Goal: Information Seeking & Learning: Learn about a topic

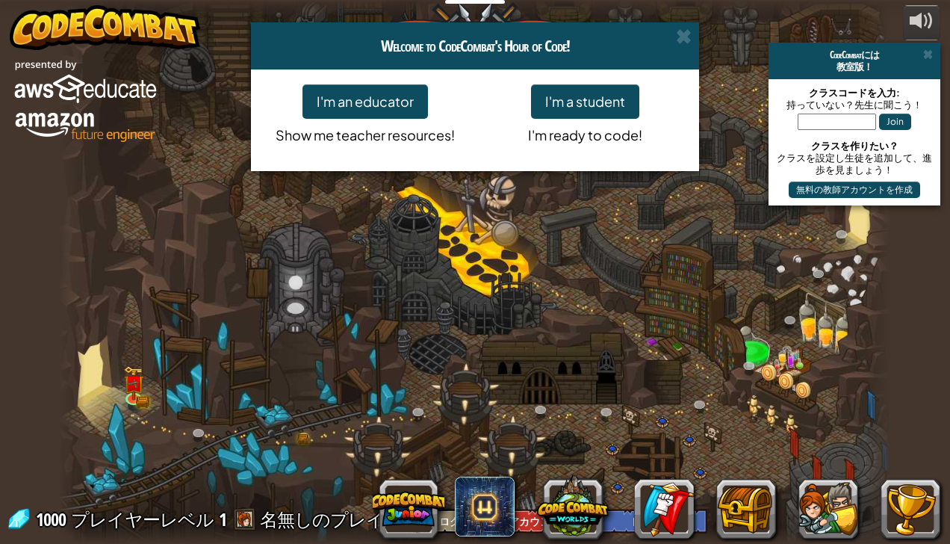
select select "ja"
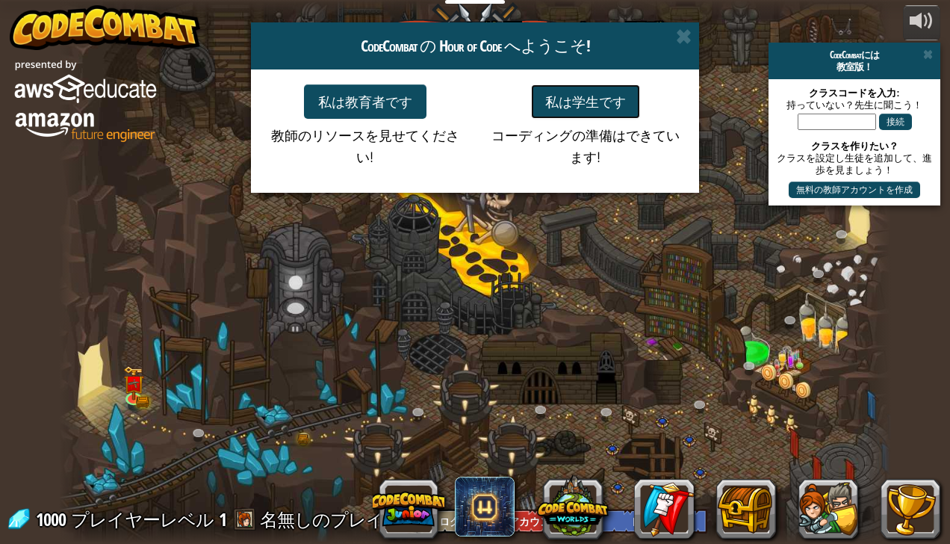
click at [598, 111] on button "私は学生です" at bounding box center [585, 101] width 109 height 34
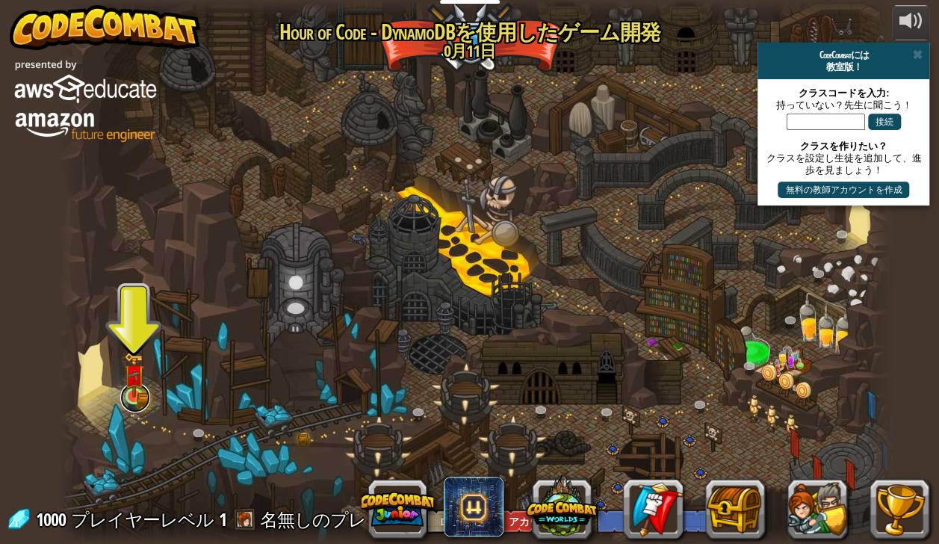
click at [139, 405] on link at bounding box center [135, 398] width 30 height 30
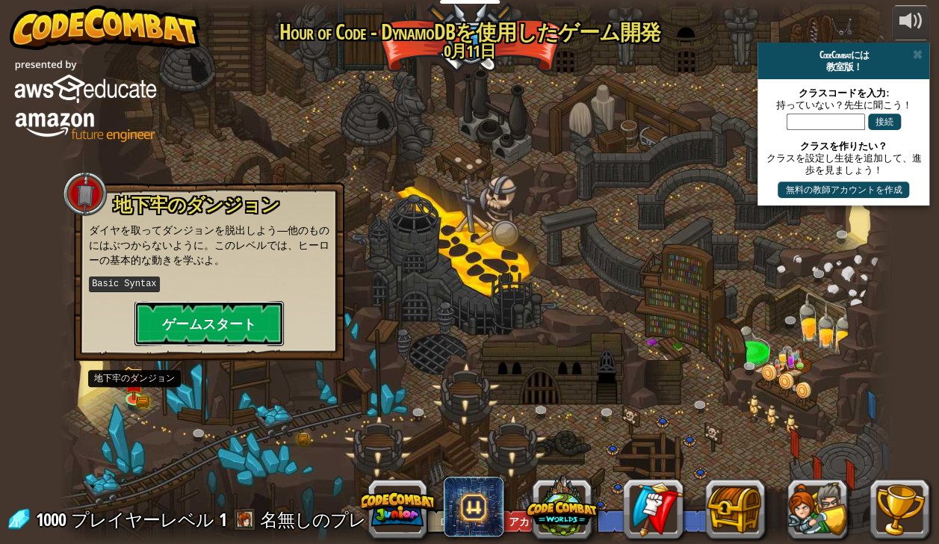
click at [232, 327] on button "ゲームスタート" at bounding box center [208, 323] width 149 height 45
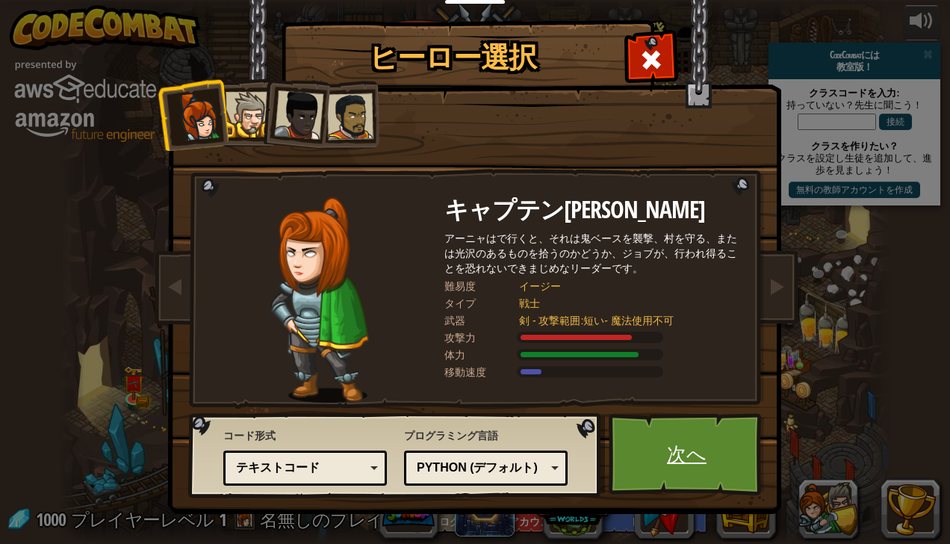
click at [701, 448] on link "次へ" at bounding box center [687, 454] width 156 height 82
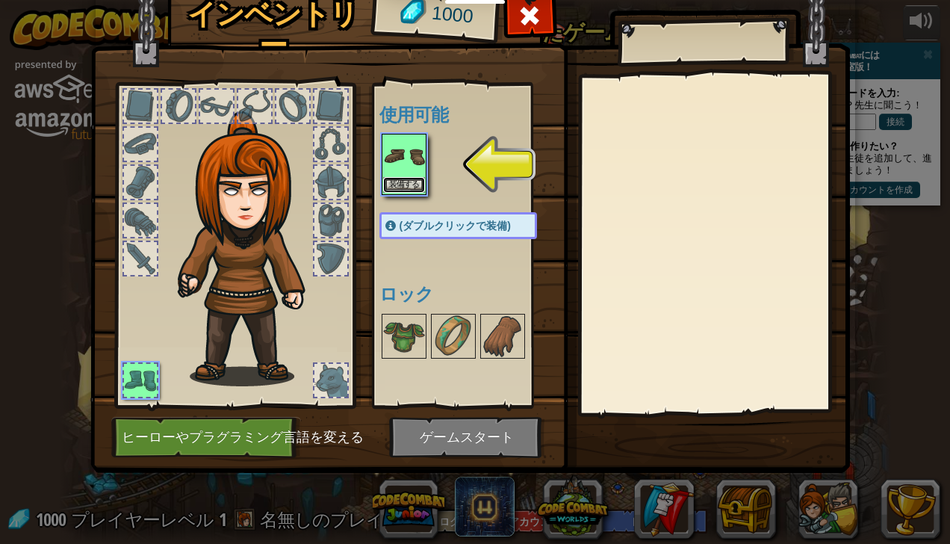
click at [412, 178] on button "装備する" at bounding box center [404, 185] width 42 height 16
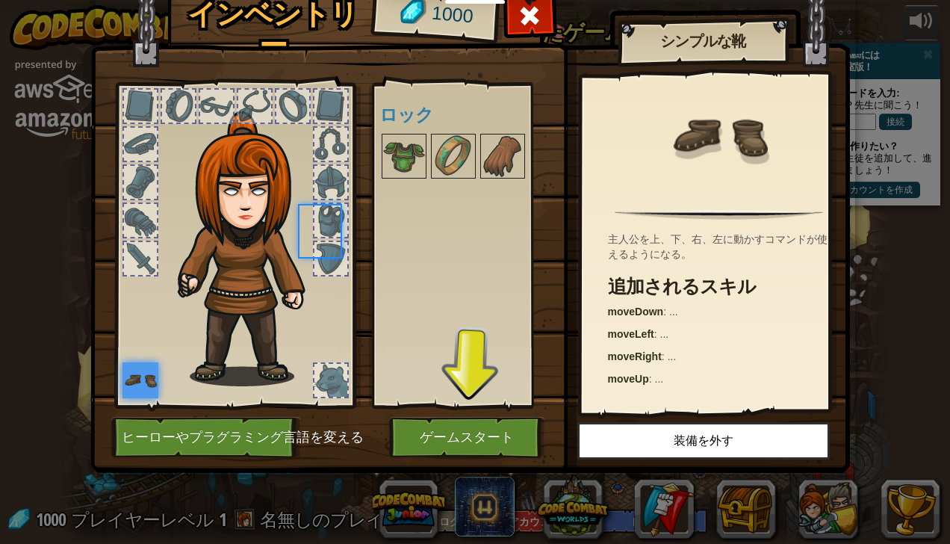
click at [412, 16] on body "教育者 Create Free Account 学校＆学区向けソリューション Teacher Toolkit Preview 基準との整合性 効果検証研究 成…" at bounding box center [475, 8] width 950 height 16
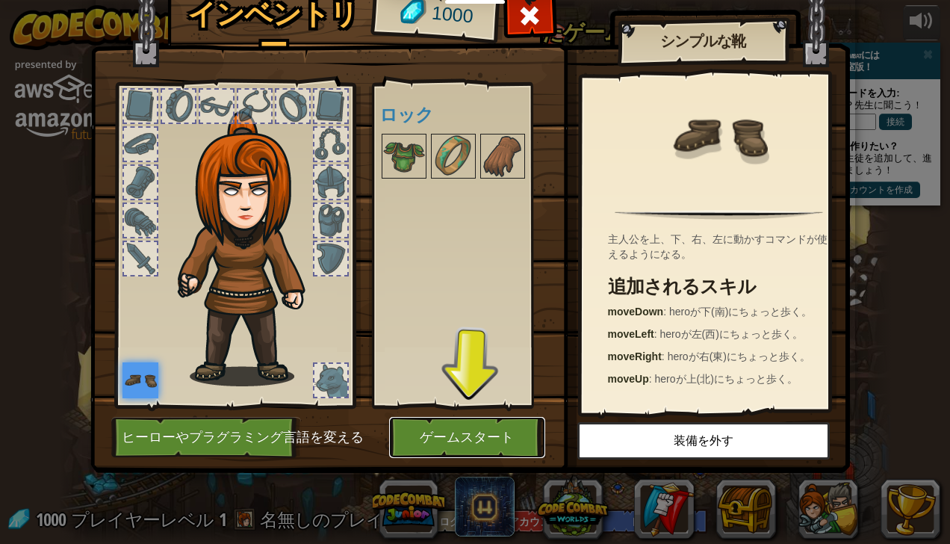
click at [462, 435] on button "ゲームスタート" at bounding box center [467, 437] width 156 height 41
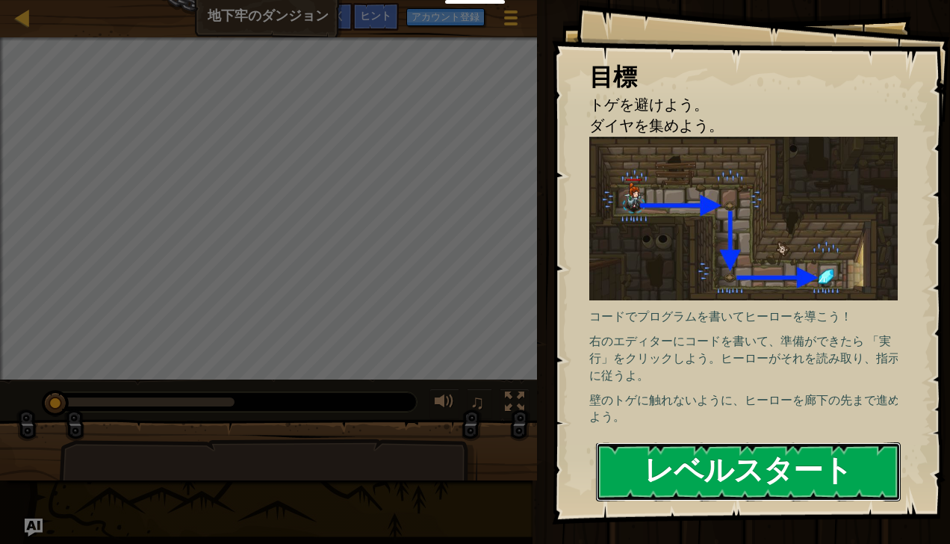
click at [755, 466] on button "レベルスタート" at bounding box center [748, 471] width 305 height 59
